Goal: Task Accomplishment & Management: Complete application form

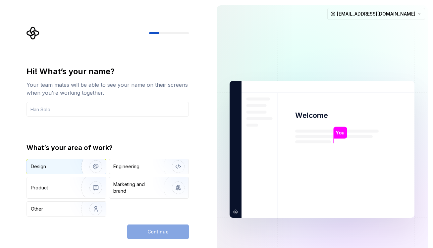
click at [64, 166] on div "Design" at bounding box center [52, 166] width 42 height 7
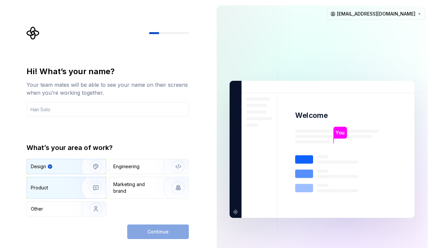
click at [70, 190] on img "button" at bounding box center [91, 188] width 42 height 44
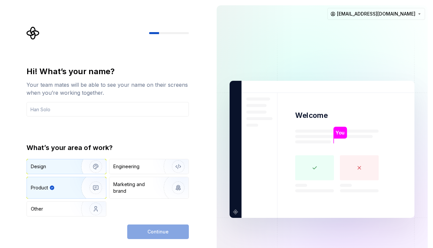
click at [75, 165] on img "button" at bounding box center [91, 166] width 42 height 44
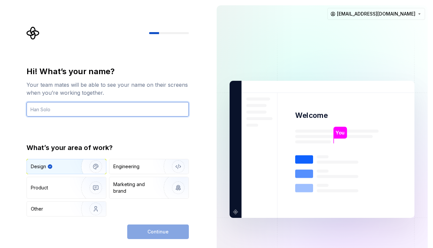
click at [103, 113] on input "text" at bounding box center [108, 109] width 162 height 15
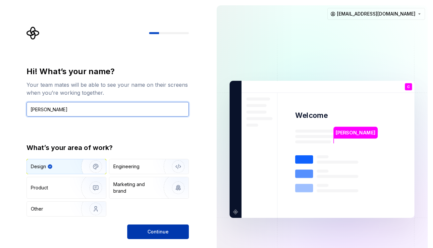
type input "Christian Chung"
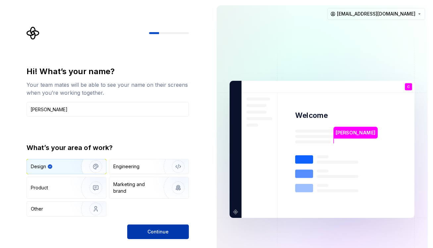
click at [170, 231] on button "Continue" at bounding box center [158, 232] width 62 height 15
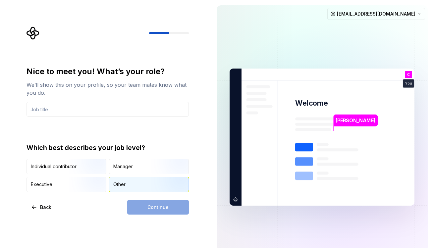
click at [129, 187] on div "Other" at bounding box center [148, 184] width 79 height 15
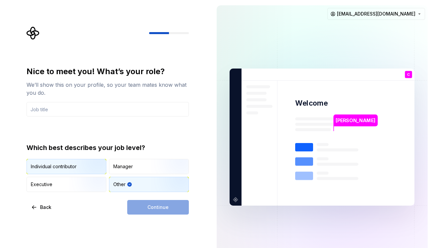
click at [82, 163] on img "button" at bounding box center [90, 175] width 42 height 44
click at [149, 213] on div "Continue" at bounding box center [158, 207] width 62 height 15
click at [152, 202] on div "Continue" at bounding box center [158, 207] width 62 height 15
click at [118, 108] on input "text" at bounding box center [108, 109] width 162 height 15
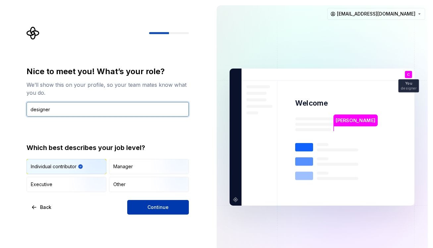
type input "designer"
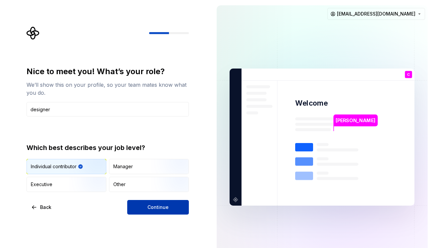
click at [144, 207] on button "Continue" at bounding box center [158, 207] width 62 height 15
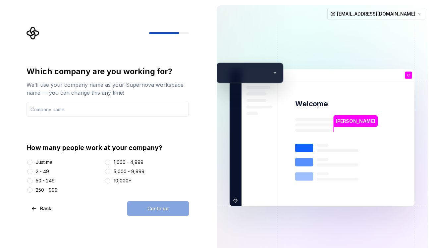
click at [45, 158] on div "How many people work at your company? Just me 2 - 49 50 - 249 250 - 999 1,000 -…" at bounding box center [108, 168] width 162 height 50
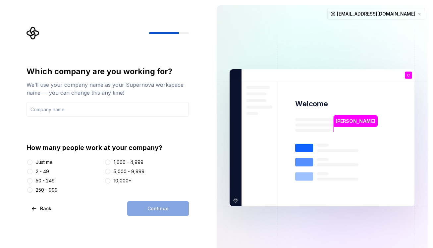
click at [44, 165] on div "Just me" at bounding box center [44, 162] width 17 height 7
click at [32, 165] on button "Just me" at bounding box center [29, 162] width 5 height 5
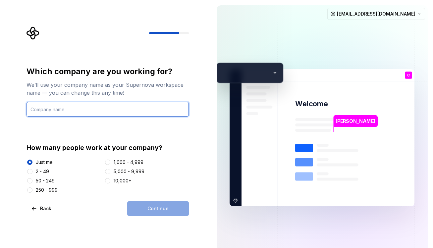
click at [111, 111] on input "text" at bounding box center [108, 109] width 162 height 15
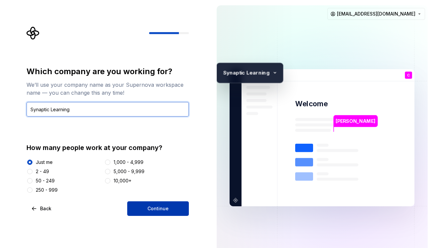
type input "Synaptic Learning"
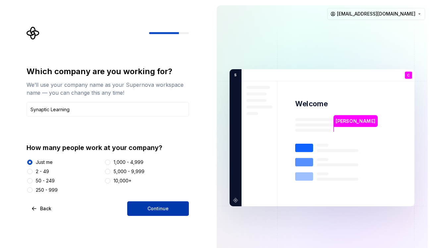
click at [156, 205] on button "Continue" at bounding box center [158, 208] width 62 height 15
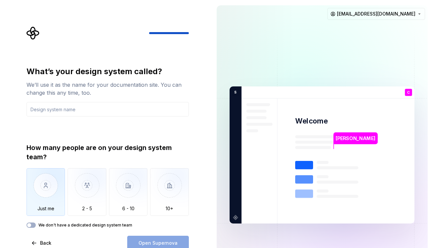
click at [58, 187] on img "button" at bounding box center [46, 190] width 39 height 44
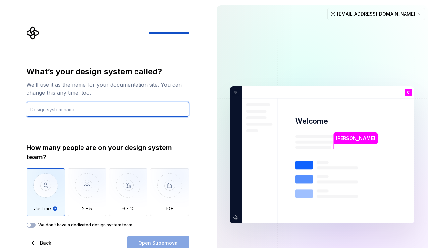
click at [94, 105] on input "text" at bounding box center [108, 109] width 162 height 15
type input "Synaptic"
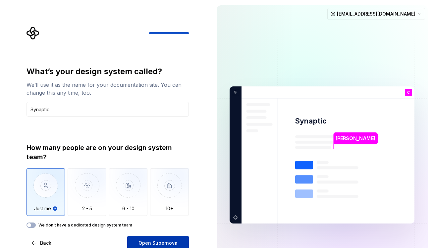
click at [158, 237] on button "Open Supernova" at bounding box center [158, 243] width 62 height 15
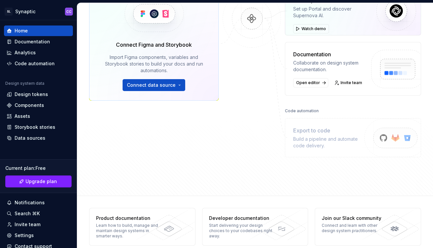
scroll to position [129, 0]
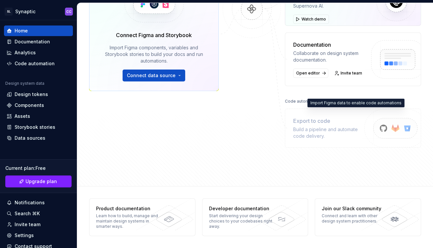
click at [314, 127] on div "Build a pipeline and automate code delivery." at bounding box center [329, 132] width 72 height 13
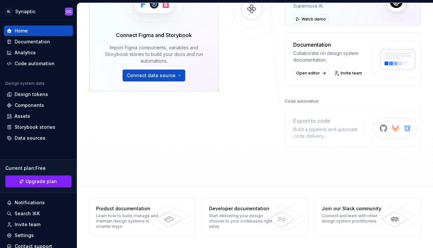
click at [396, 133] on img at bounding box center [393, 136] width 82 height 54
click at [332, 126] on div "Build a pipeline and automate code delivery." at bounding box center [329, 132] width 72 height 13
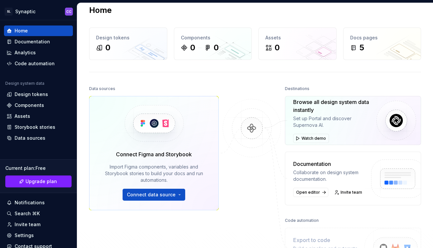
scroll to position [0, 0]
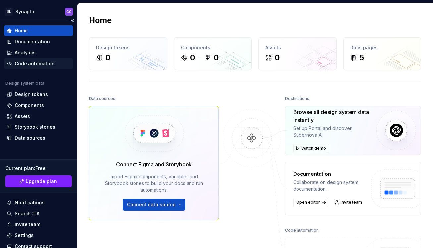
click at [48, 66] on div "Code automation" at bounding box center [35, 63] width 40 height 7
